Goal: Find specific page/section: Find specific page/section

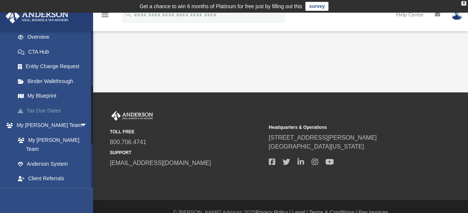
scroll to position [149, 0]
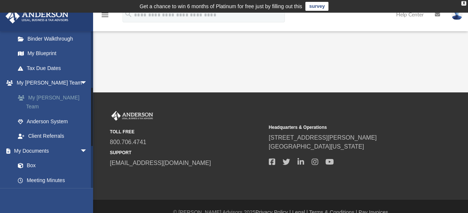
click at [48, 98] on link "My [PERSON_NAME] Team" at bounding box center [54, 102] width 88 height 24
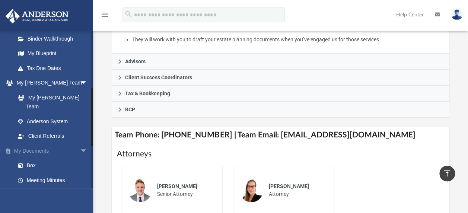
scroll to position [258, 0]
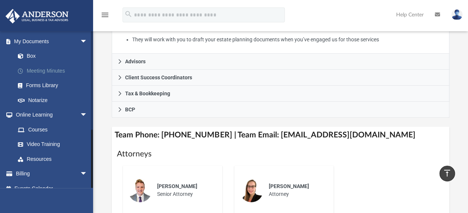
click at [49, 63] on link "Meeting Minutes" at bounding box center [54, 70] width 88 height 15
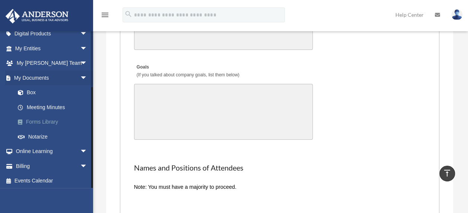
scroll to position [82, 0]
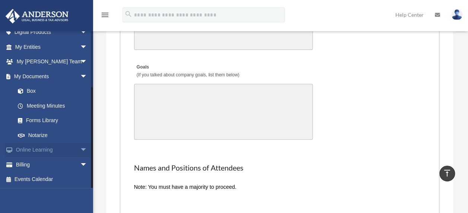
click at [52, 150] on link "Online Learning arrow_drop_down" at bounding box center [51, 150] width 93 height 15
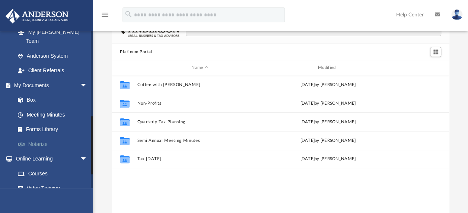
scroll to position [223, 0]
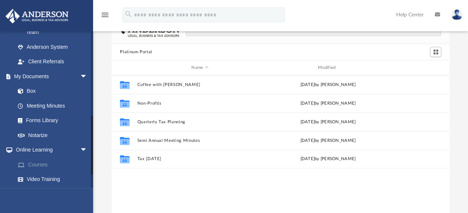
click at [41, 157] on link "Courses" at bounding box center [54, 164] width 88 height 15
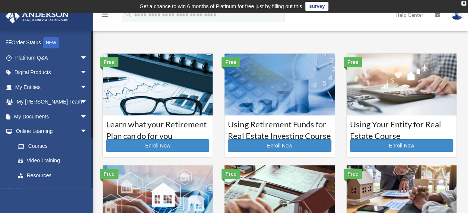
scroll to position [67, 0]
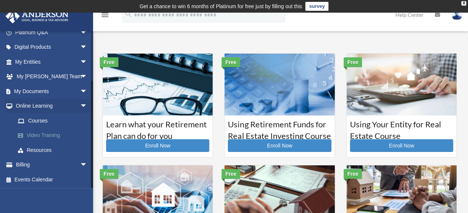
click at [42, 132] on link "Video Training" at bounding box center [54, 135] width 88 height 15
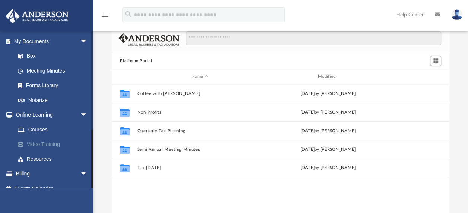
scroll to position [37, 0]
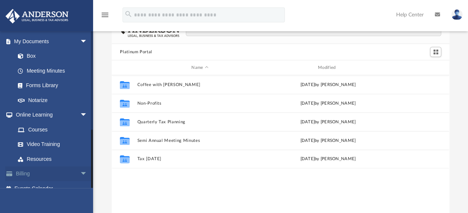
click at [80, 166] on span "arrow_drop_down" at bounding box center [87, 173] width 15 height 15
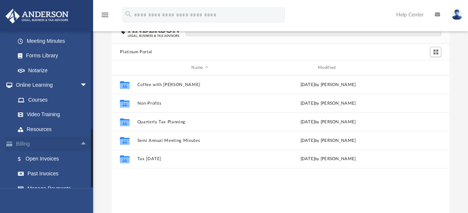
scroll to position [303, 0]
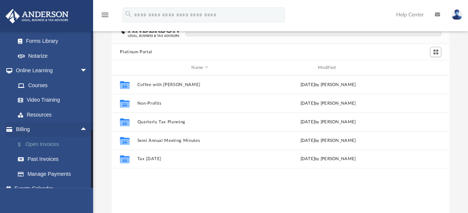
click at [43, 137] on link "$ Open Invoices" at bounding box center [54, 144] width 88 height 15
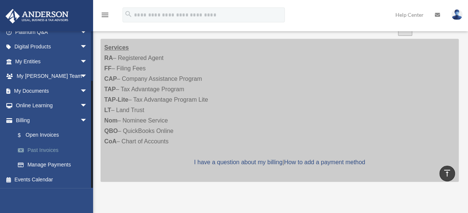
scroll to position [372, 0]
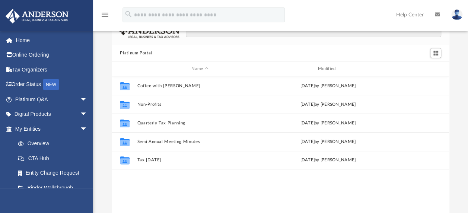
scroll to position [37, 0]
